Goal: Information Seeking & Learning: Learn about a topic

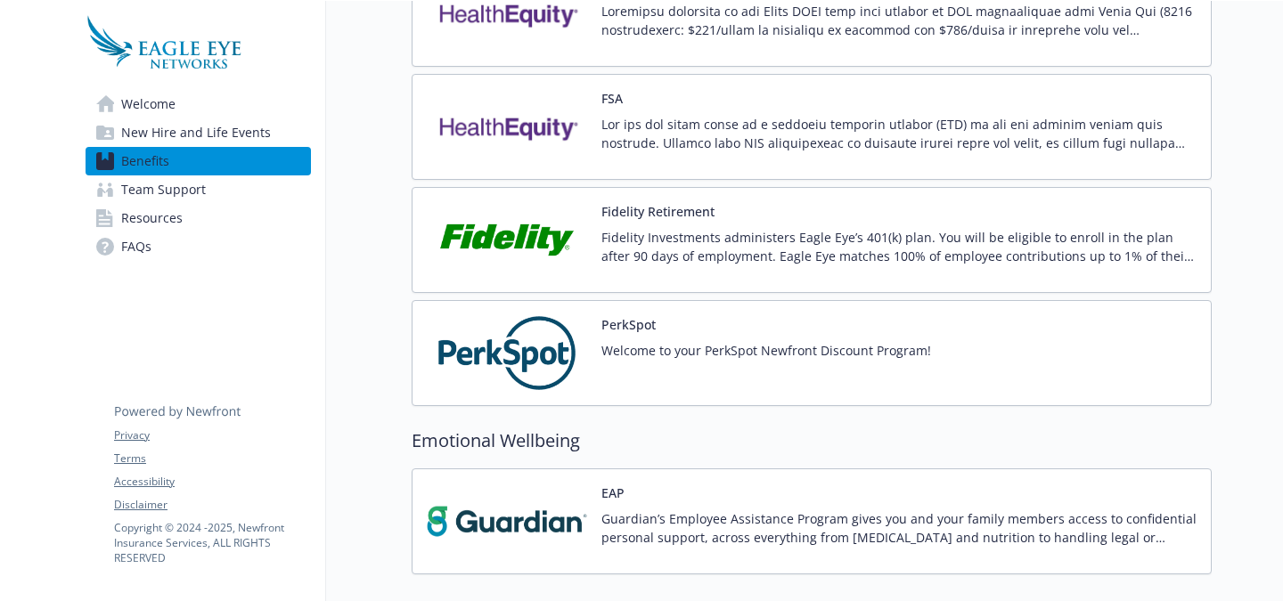
scroll to position [1702, 0]
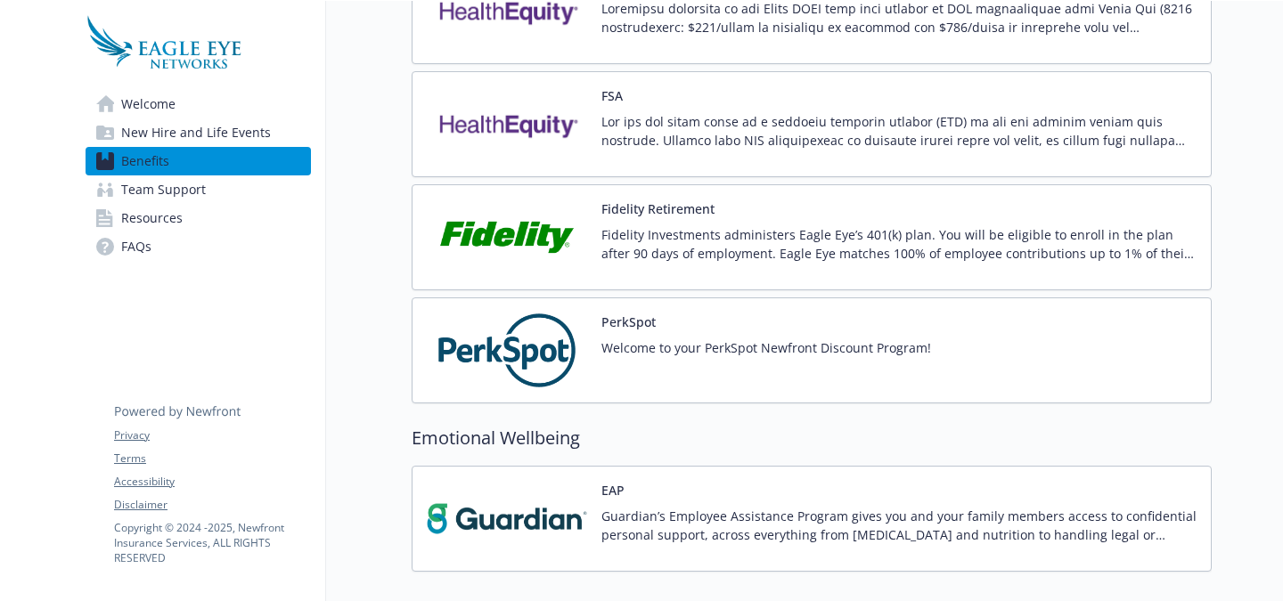
click at [702, 250] on p "Fidelity Investments administers Eagle Eye’s 401(k) plan. You will be eligible …" at bounding box center [898, 243] width 595 height 37
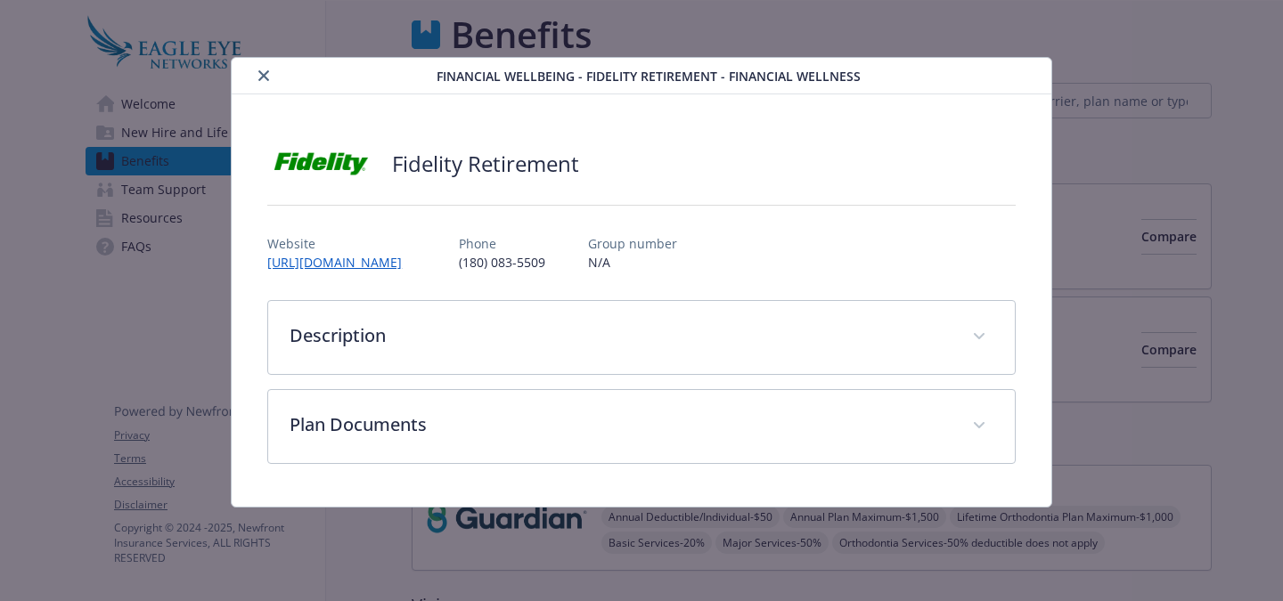
scroll to position [1702, 0]
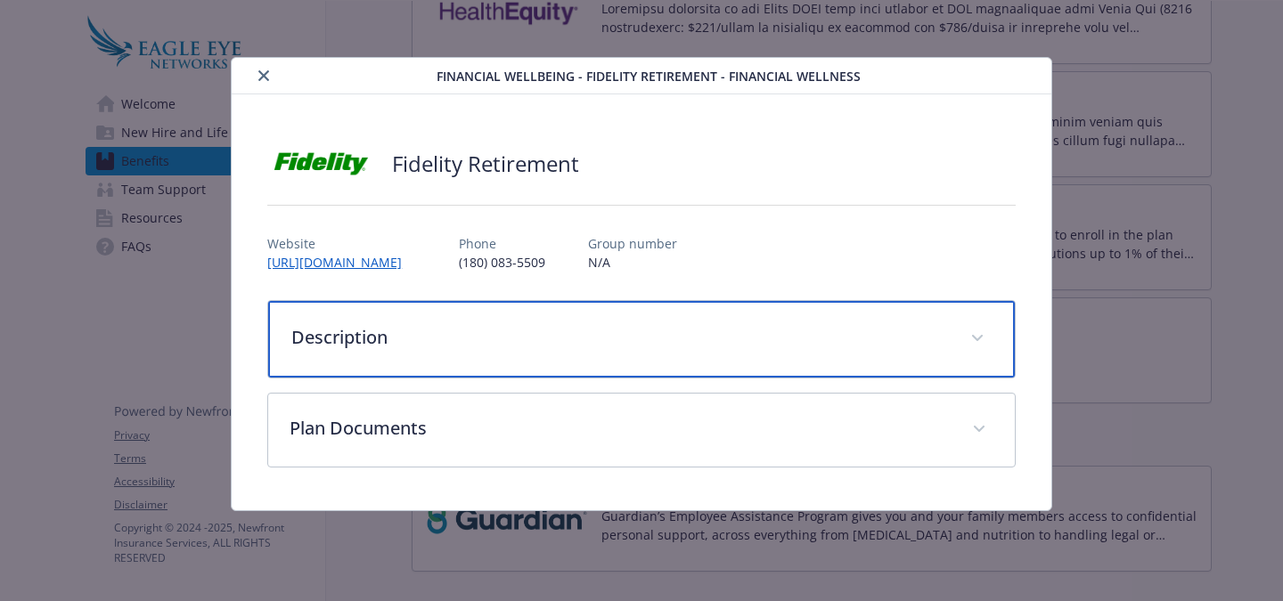
click at [645, 359] on div "Description" at bounding box center [641, 339] width 746 height 77
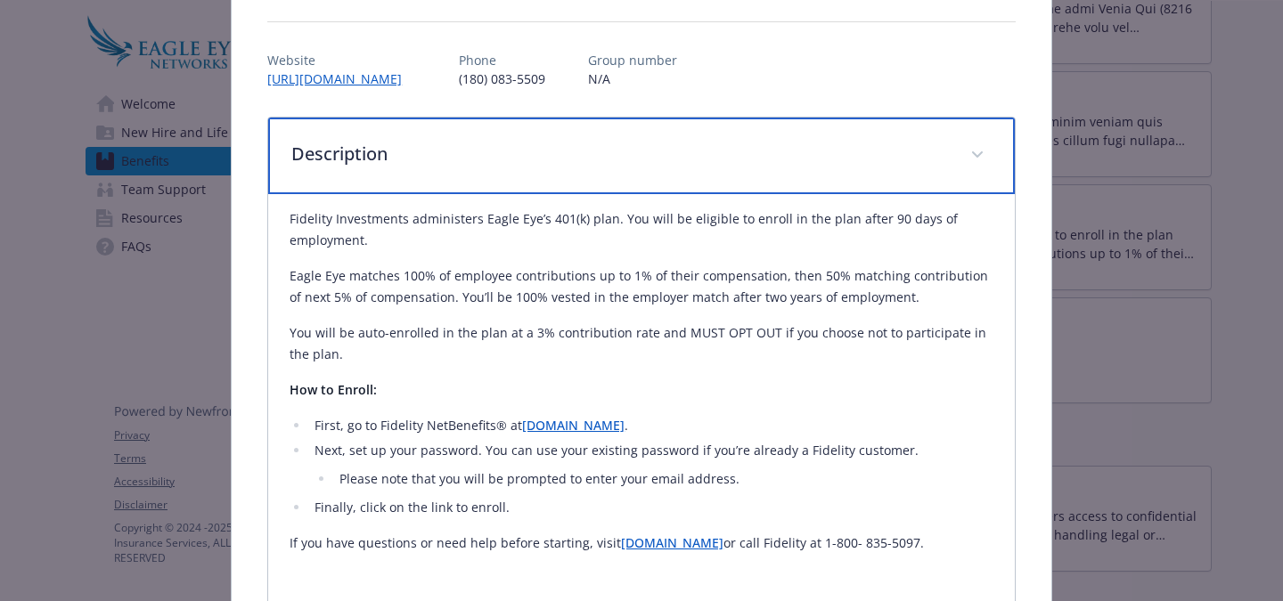
scroll to position [183, 0]
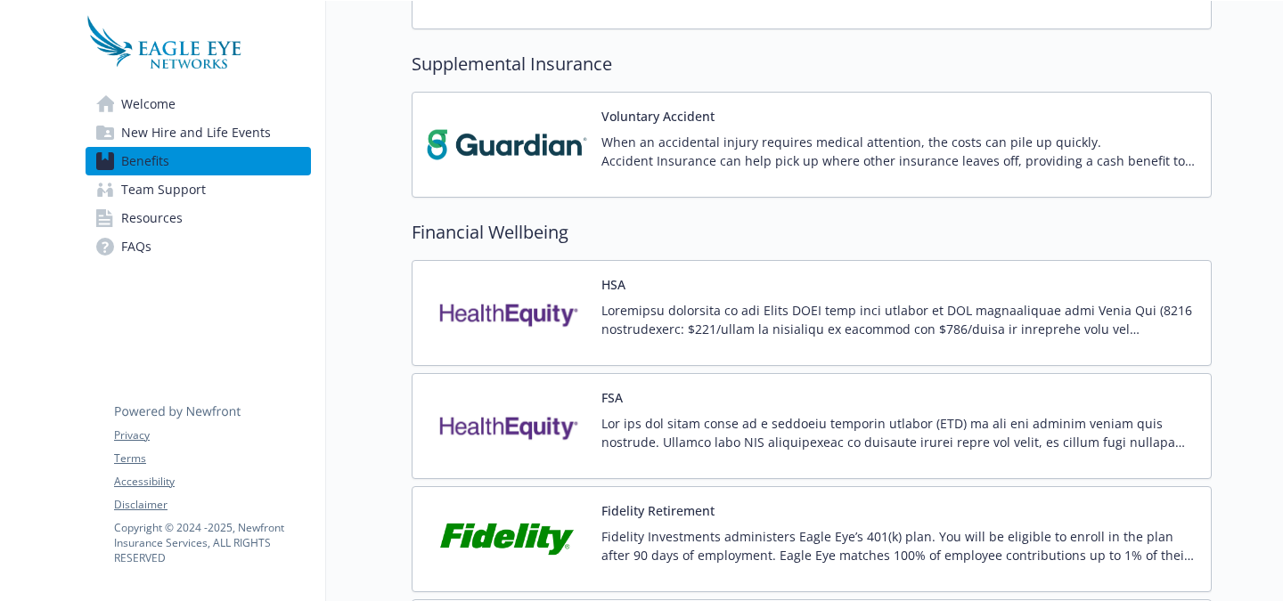
scroll to position [1401, 0]
click at [697, 320] on p at bounding box center [898, 318] width 595 height 37
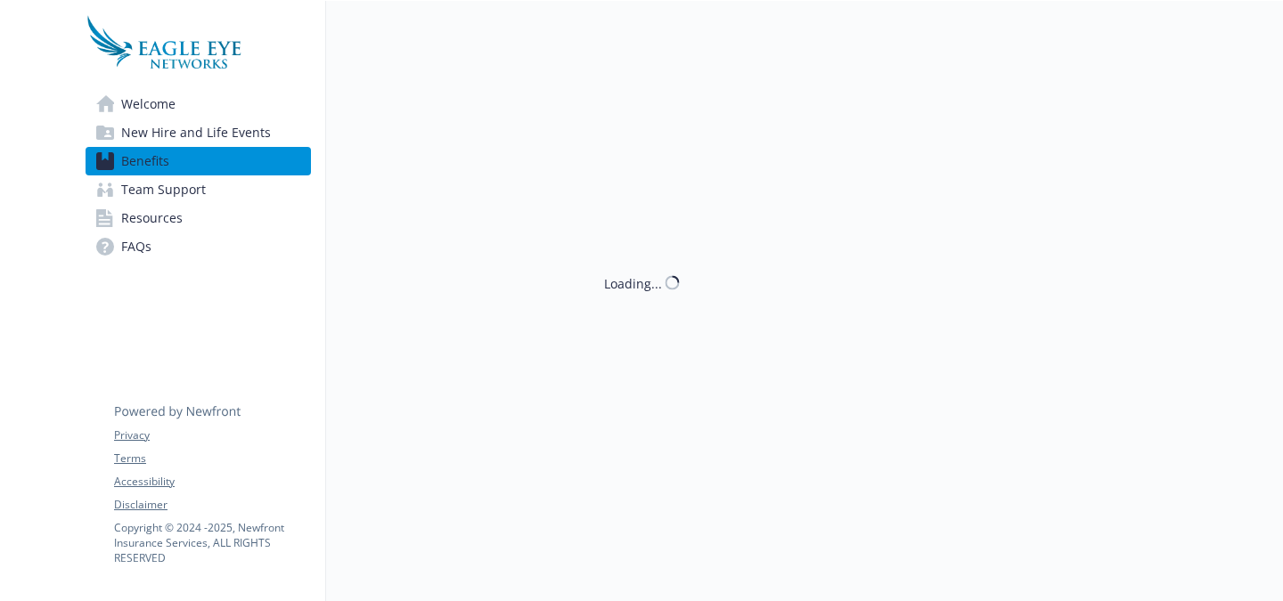
scroll to position [1401, 0]
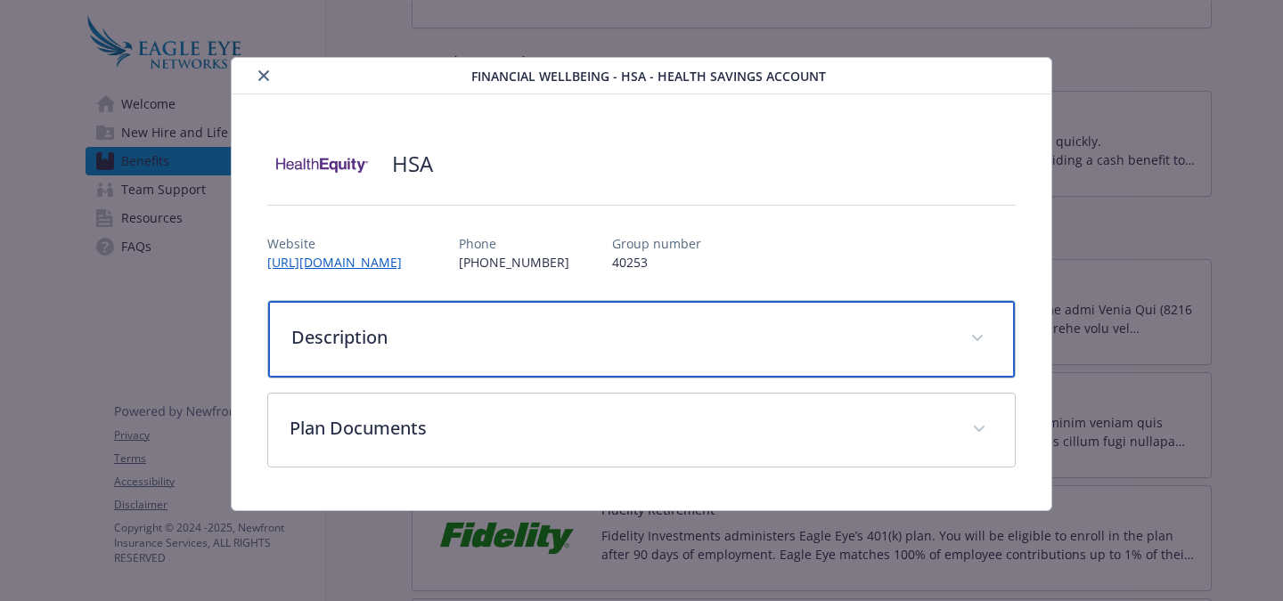
click at [637, 317] on div "Description" at bounding box center [641, 339] width 746 height 77
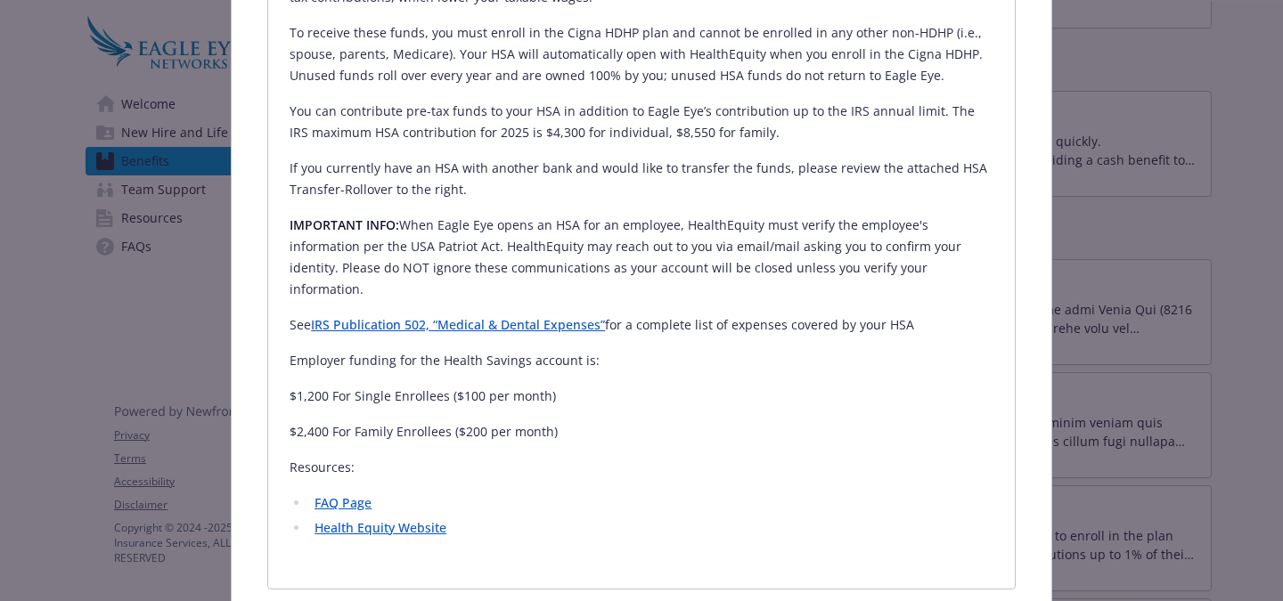
scroll to position [462, 0]
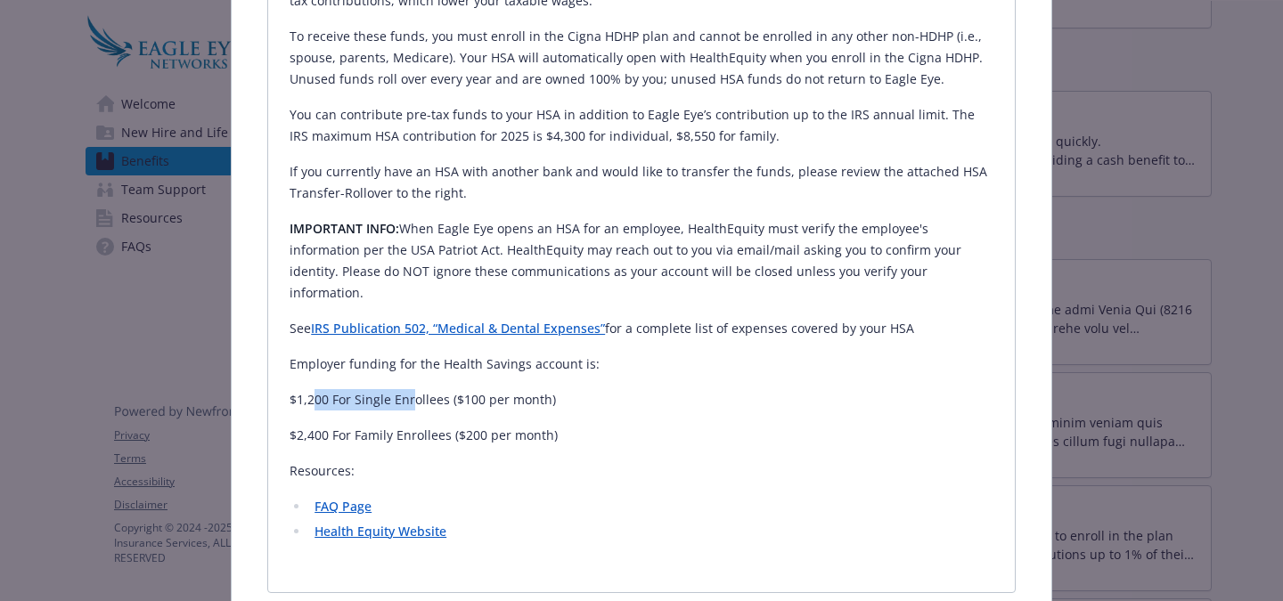
drag, startPoint x: 311, startPoint y: 378, endPoint x: 412, endPoint y: 371, distance: 100.9
click at [412, 389] on p "$1,200 For Single Enrollees ($100 per month)" at bounding box center [642, 399] width 704 height 21
click at [409, 389] on p "$1,200 For Single Enrollees ($100 per month)" at bounding box center [642, 399] width 704 height 21
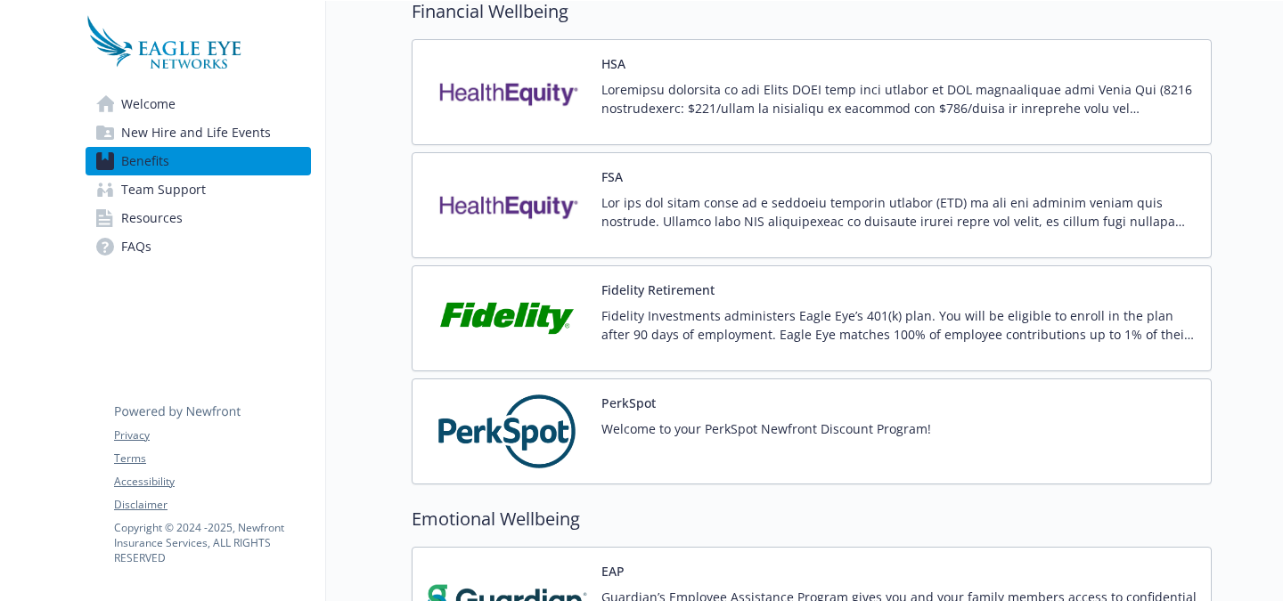
click at [655, 291] on button "Fidelity Retirement" at bounding box center [657, 290] width 113 height 19
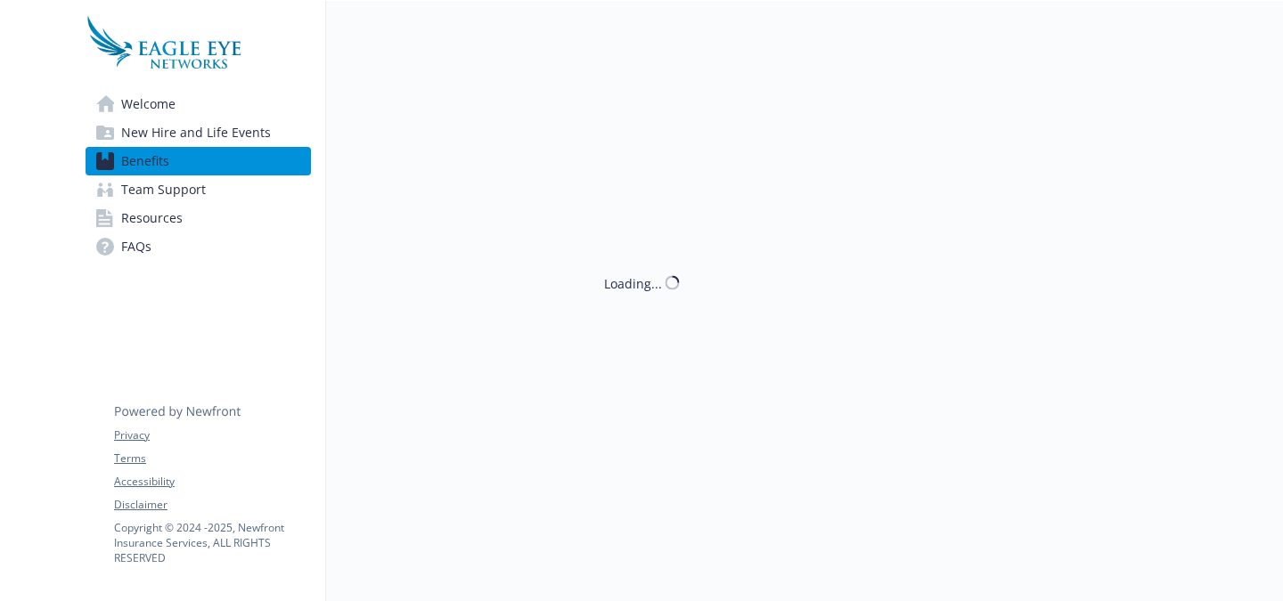
scroll to position [1621, 0]
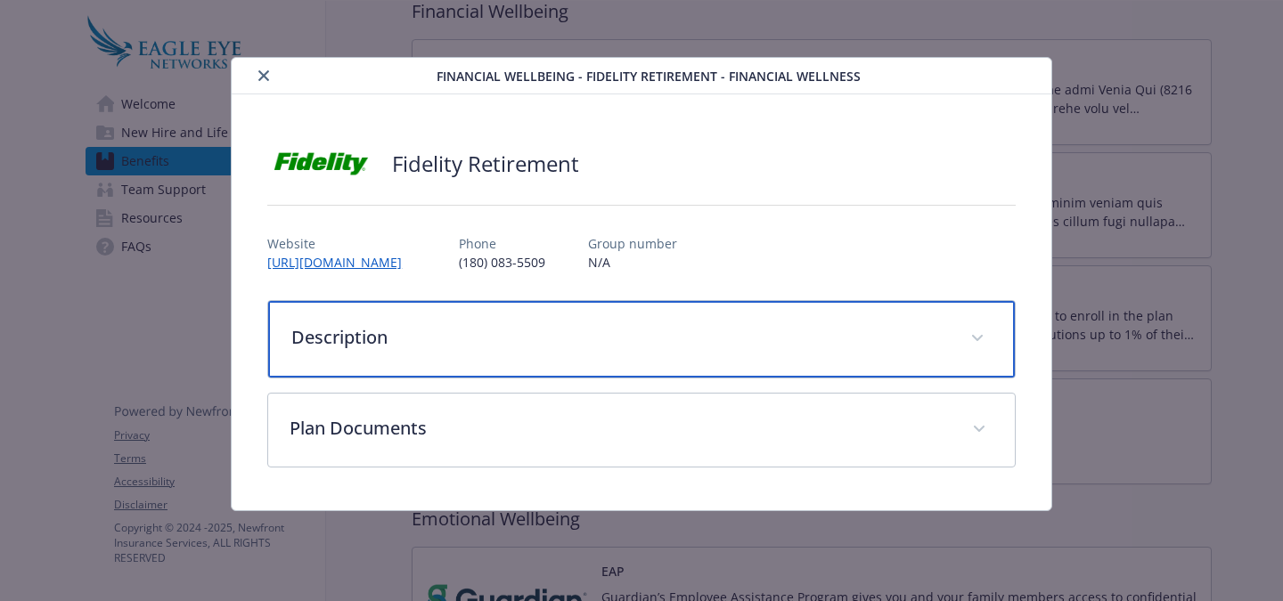
click at [585, 348] on p "Description" at bounding box center [619, 337] width 657 height 27
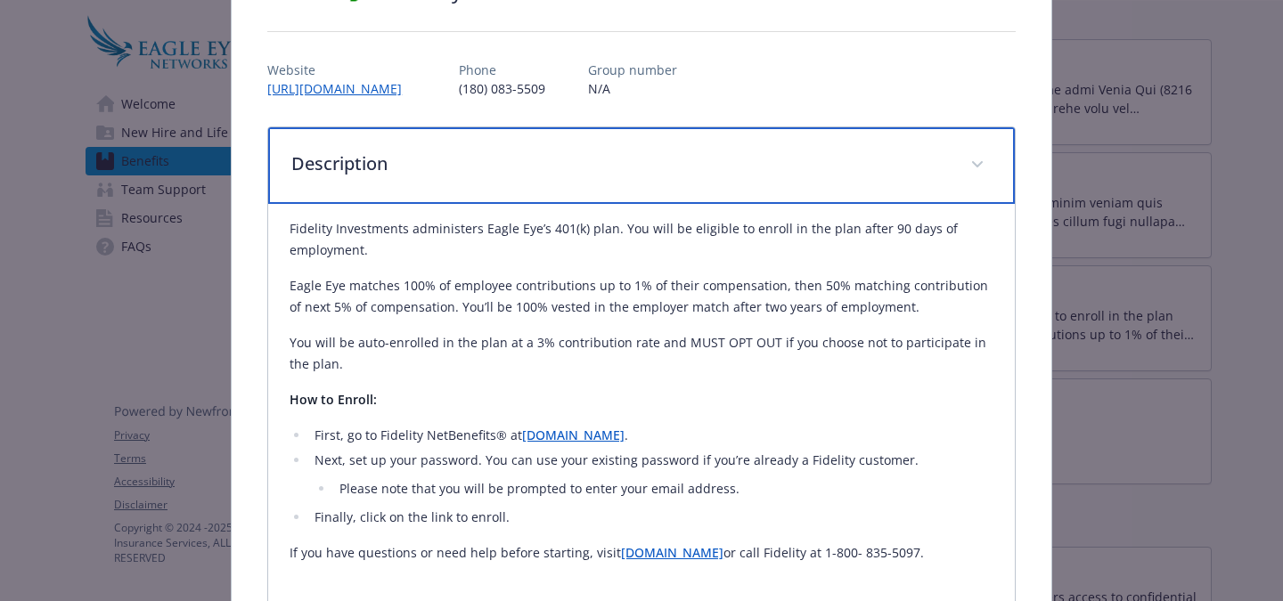
scroll to position [181, 0]
